Goal: Information Seeking & Learning: Check status

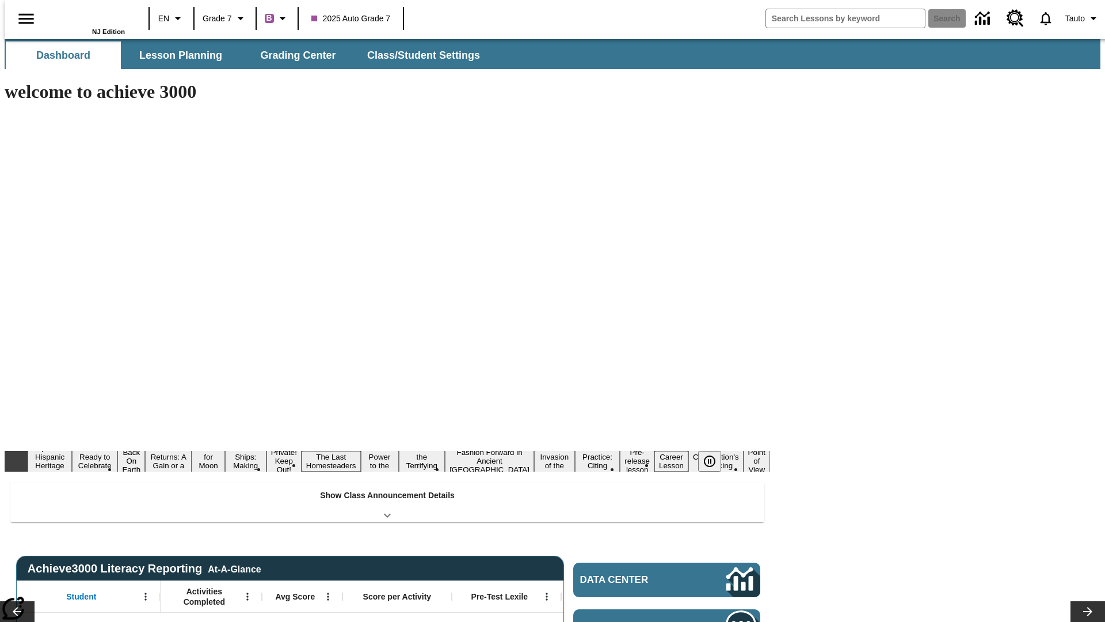
type input "-1"
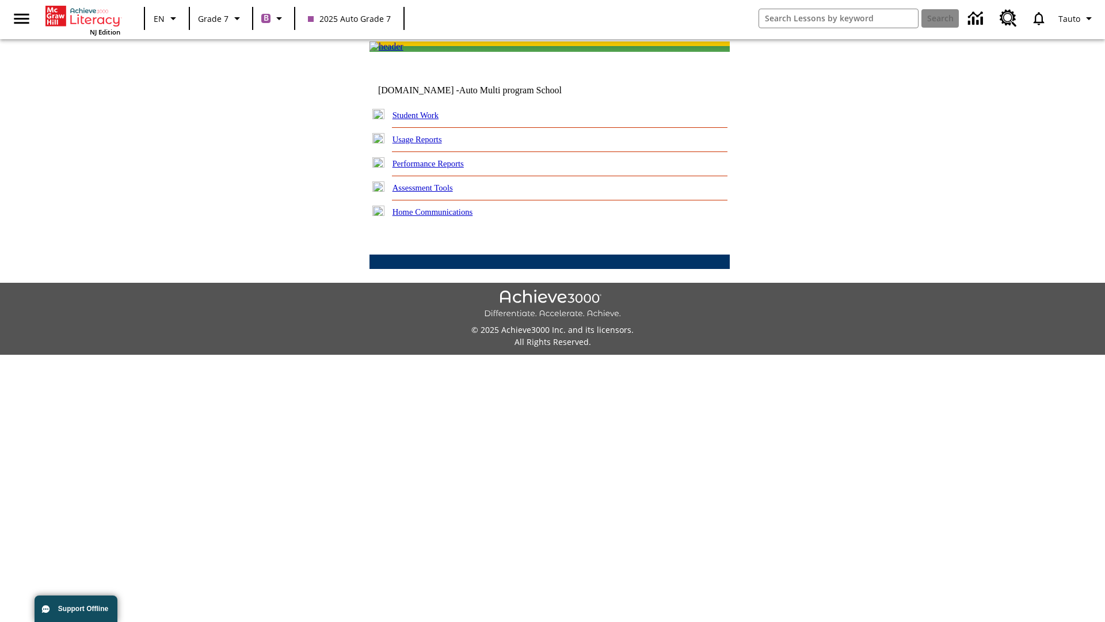
click at [440, 168] on link "Performance Reports" at bounding box center [428, 163] width 71 height 9
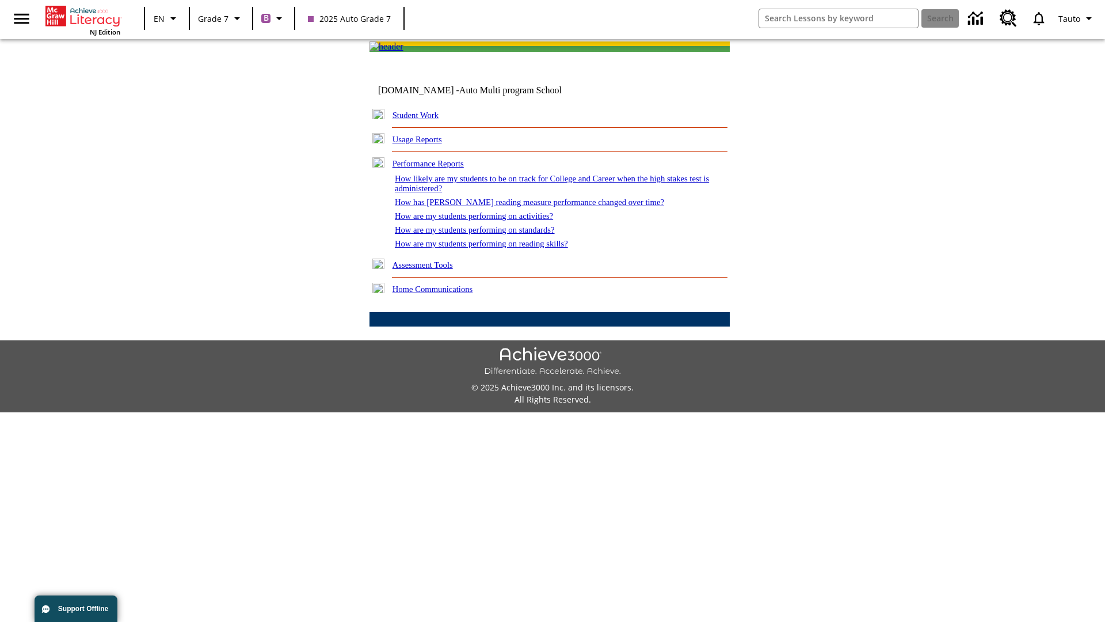
click at [493, 248] on link "How are my students performing on reading skills?" at bounding box center [481, 243] width 173 height 9
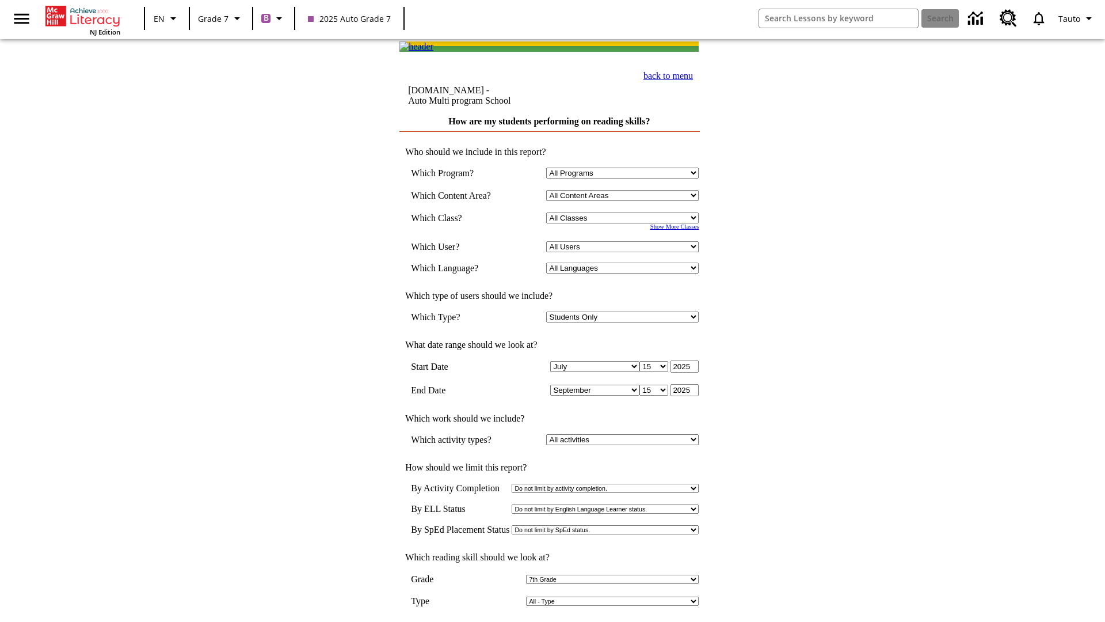
select select "2"
click at [550, 621] on input "View Report" at bounding box center [549, 633] width 55 height 13
select select "2348140"
